Goal: Navigation & Orientation: Go to known website

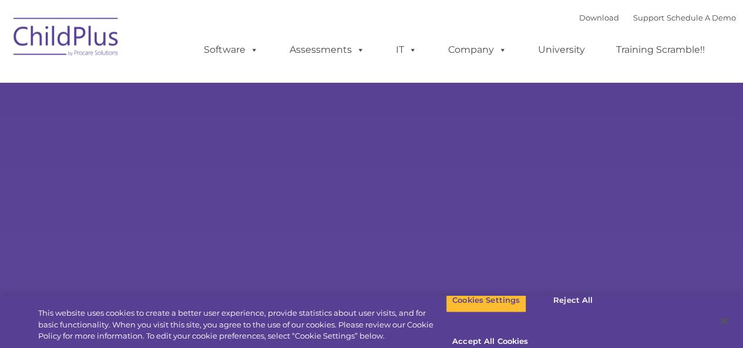
select select "MEDIUM"
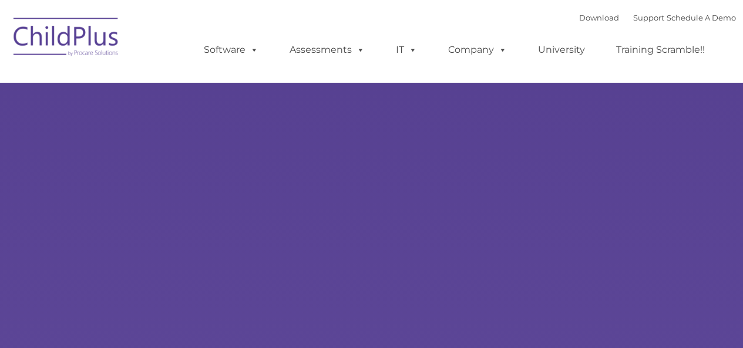
type input ""
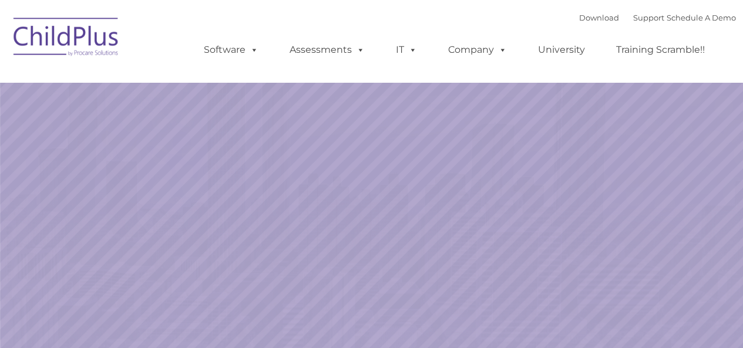
select select "MEDIUM"
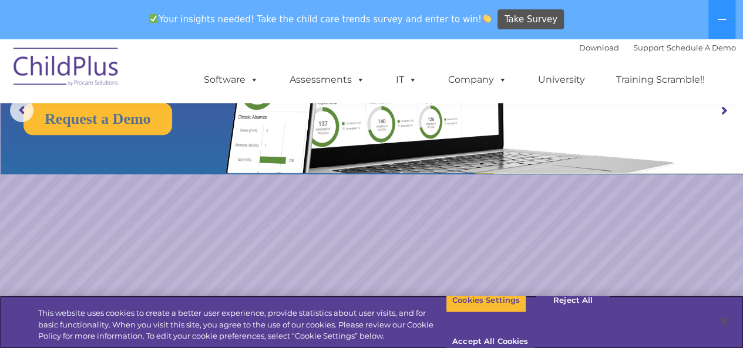
scroll to position [142, 0]
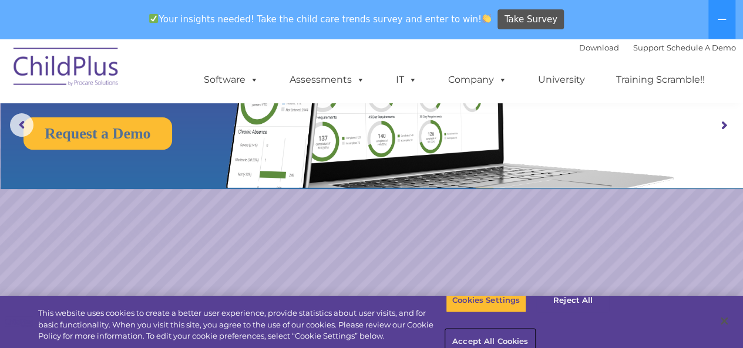
click at [534, 330] on button "Accept All Cookies" at bounding box center [490, 342] width 89 height 25
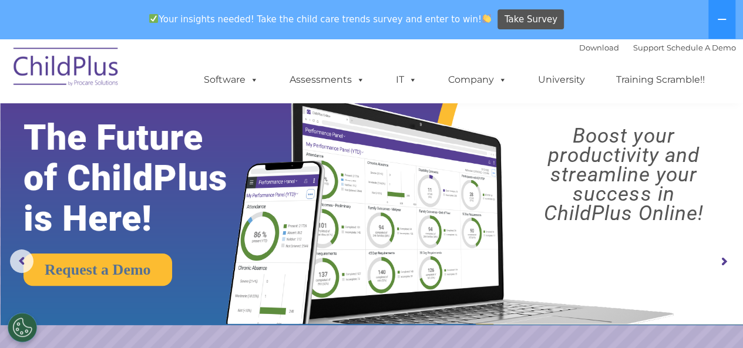
scroll to position [0, 0]
